Goal: Browse casually

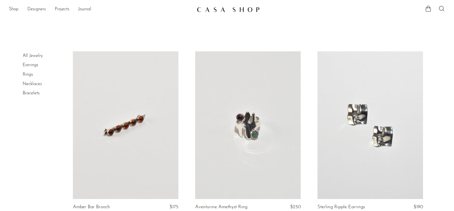
click at [202, 9] on img at bounding box center [228, 10] width 63 height 6
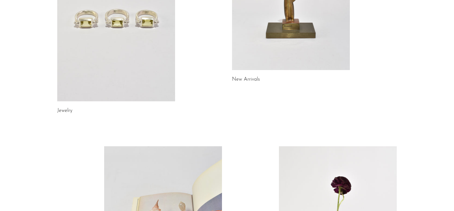
scroll to position [138, 0]
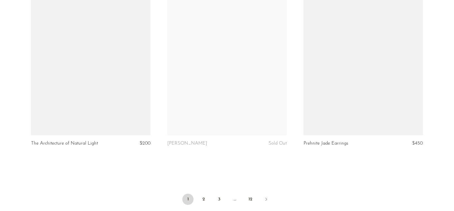
scroll to position [2210, 0]
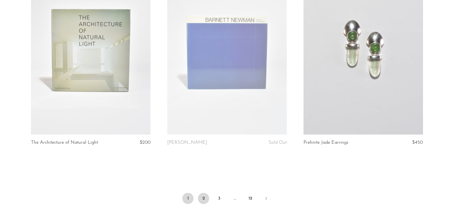
click at [204, 193] on link "2" at bounding box center [203, 198] width 11 height 11
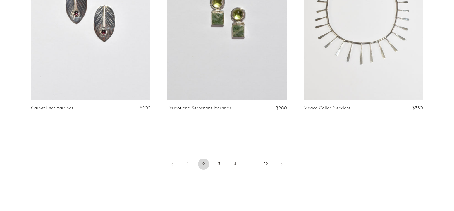
scroll to position [2278, 0]
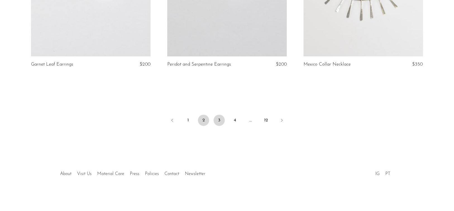
click at [217, 124] on link "3" at bounding box center [219, 120] width 11 height 11
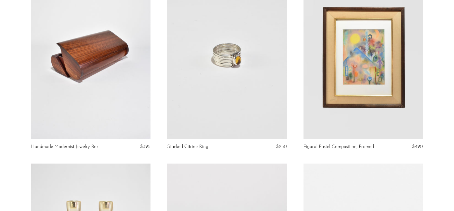
scroll to position [1210, 0]
